Goal: Navigation & Orientation: Find specific page/section

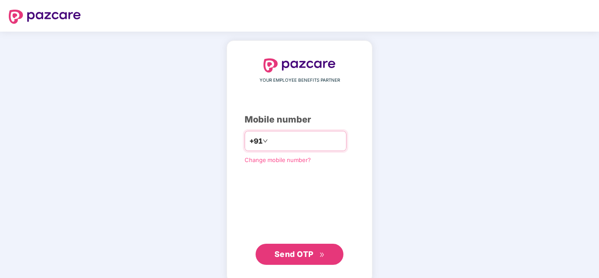
click at [275, 140] on input "number" at bounding box center [305, 141] width 72 height 14
type input "**********"
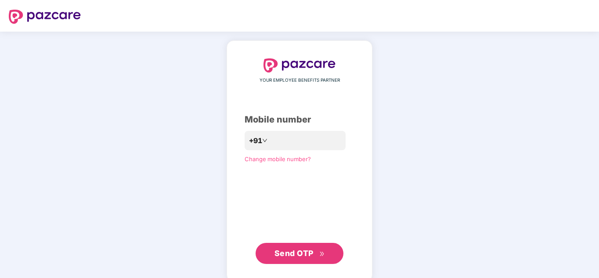
click at [315, 253] on span "Send OTP" at bounding box center [299, 253] width 50 height 12
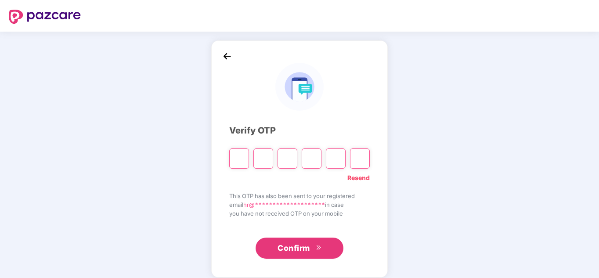
paste input "*"
type input "*"
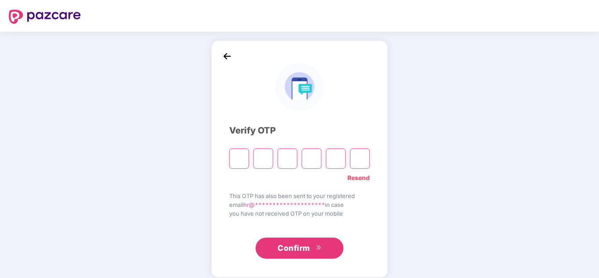
type input "*"
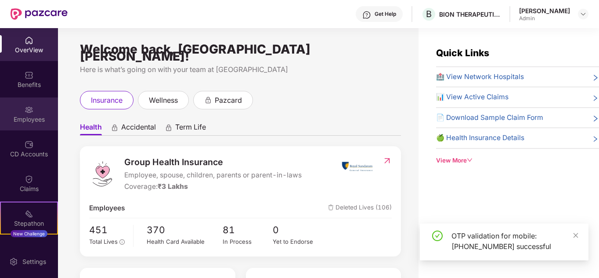
click at [32, 116] on div "Employees" at bounding box center [29, 119] width 58 height 9
